Goal: Find specific page/section

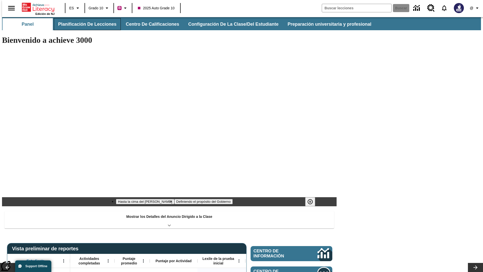
click at [84, 24] on button "Planificación de lecciones" at bounding box center [87, 24] width 67 height 12
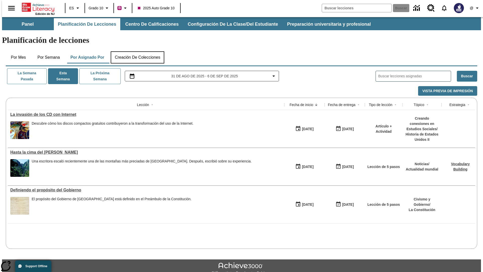
click at [137, 51] on button "Creación de colecciones" at bounding box center [138, 57] width 54 height 12
